Goal: Transaction & Acquisition: Book appointment/travel/reservation

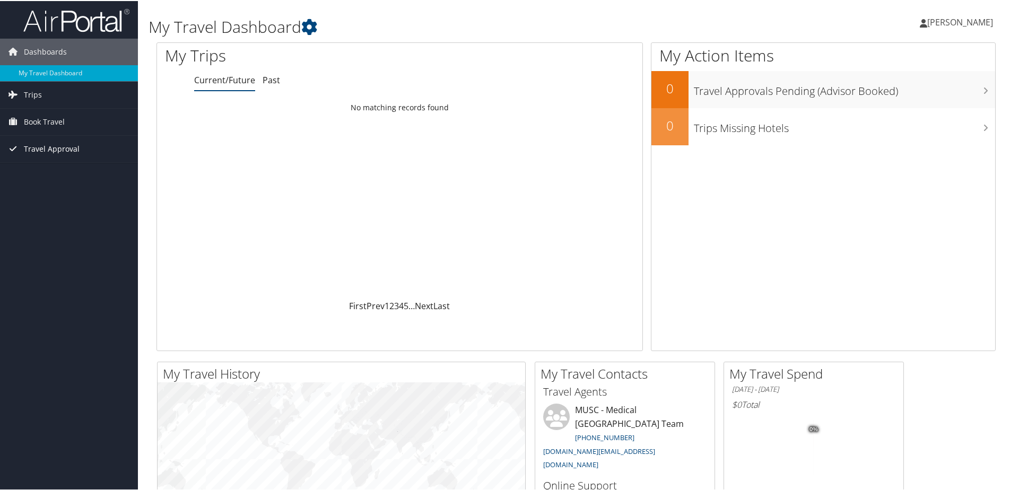
click at [43, 147] on span "Travel Approval" at bounding box center [52, 148] width 56 height 27
click at [40, 125] on span "Book Travel" at bounding box center [44, 121] width 41 height 27
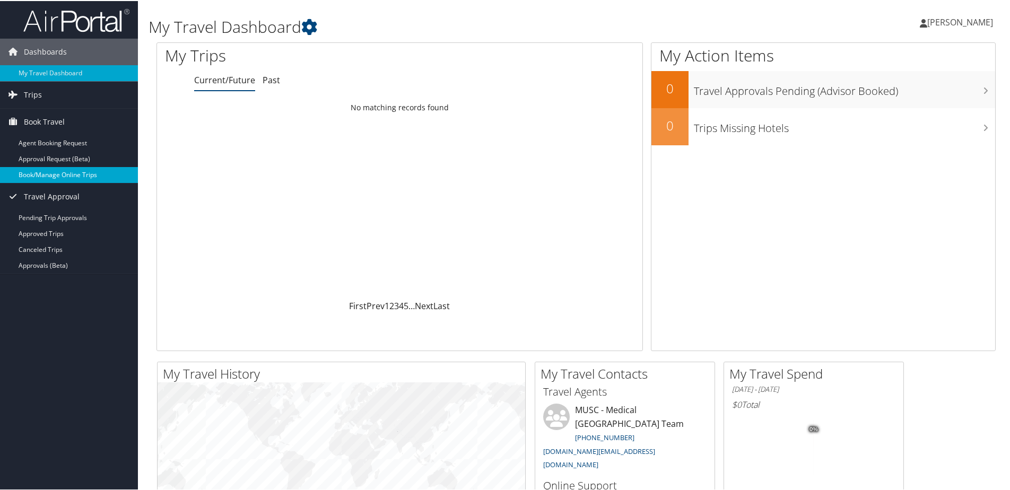
click at [43, 174] on link "Book/Manage Online Trips" at bounding box center [69, 174] width 138 height 16
click at [959, 23] on span "[PERSON_NAME]" at bounding box center [960, 21] width 66 height 12
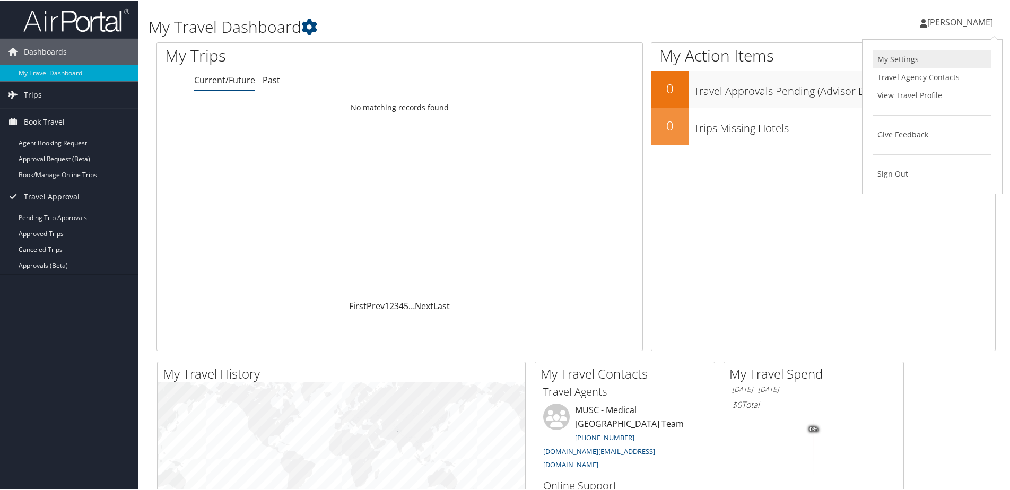
click at [914, 60] on link "My Settings" at bounding box center [932, 58] width 118 height 18
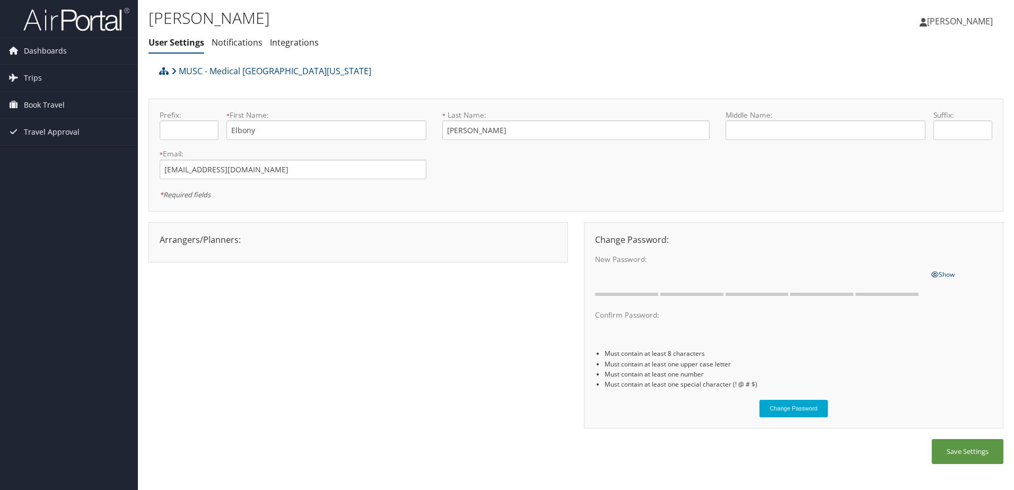
click at [944, 275] on span "Show" at bounding box center [942, 274] width 23 height 9
drag, startPoint x: 37, startPoint y: 104, endPoint x: 56, endPoint y: 109, distance: 19.2
click at [37, 103] on span "Book Travel" at bounding box center [44, 105] width 41 height 27
click at [69, 160] on link "Book/Manage Online Trips" at bounding box center [69, 158] width 138 height 16
click at [33, 55] on span "Dashboards" at bounding box center [45, 51] width 43 height 27
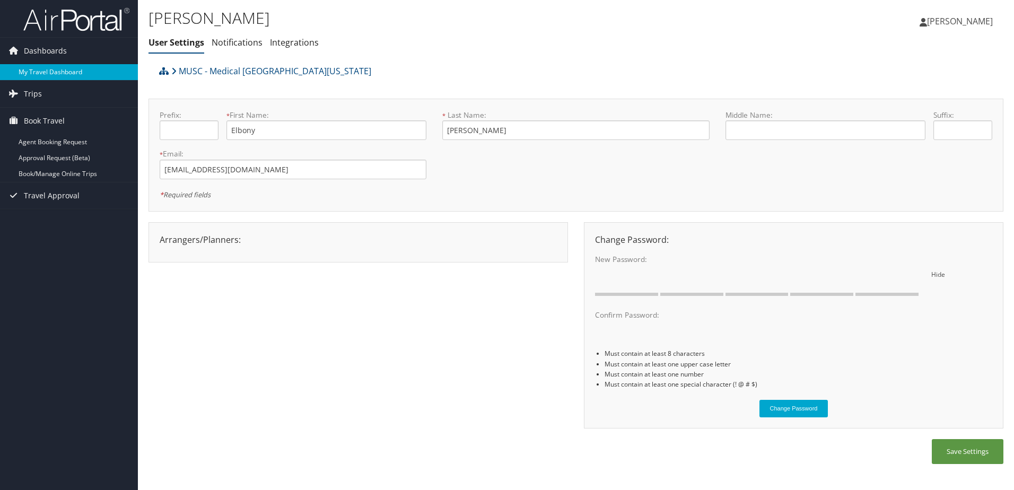
click at [46, 73] on link "My Travel Dashboard" at bounding box center [69, 72] width 138 height 16
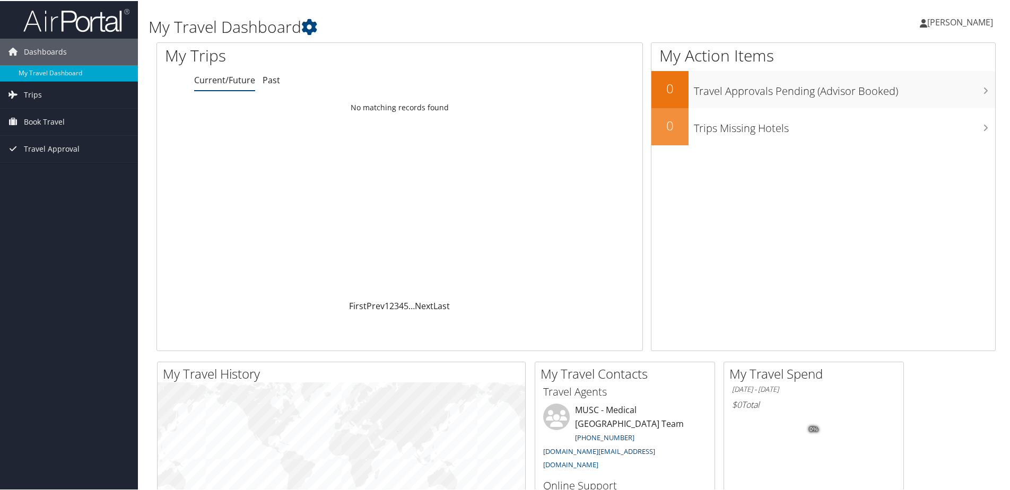
click at [229, 192] on div "Loading... No matching records found" at bounding box center [399, 198] width 485 height 202
click at [50, 128] on span "Book Travel" at bounding box center [44, 121] width 41 height 27
click at [69, 169] on link "Book/Manage Online Trips" at bounding box center [69, 174] width 138 height 16
click at [66, 169] on link "Book/Manage Online Trips" at bounding box center [69, 174] width 138 height 16
